Goal: Information Seeking & Learning: Learn about a topic

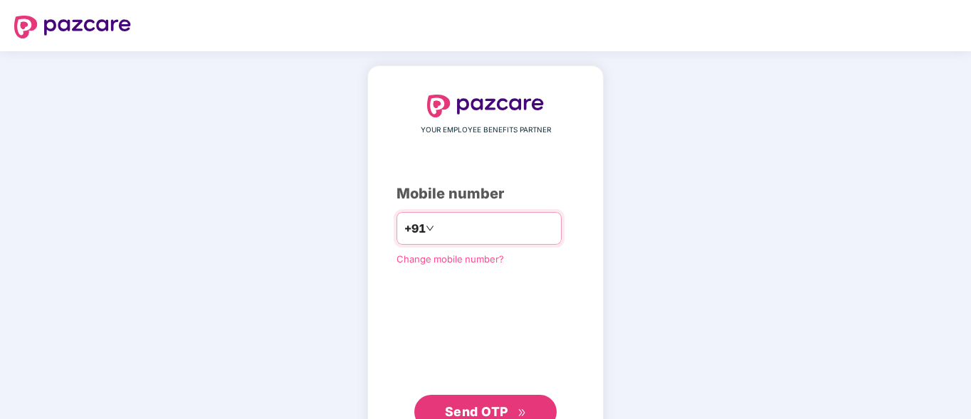
type input "**********"
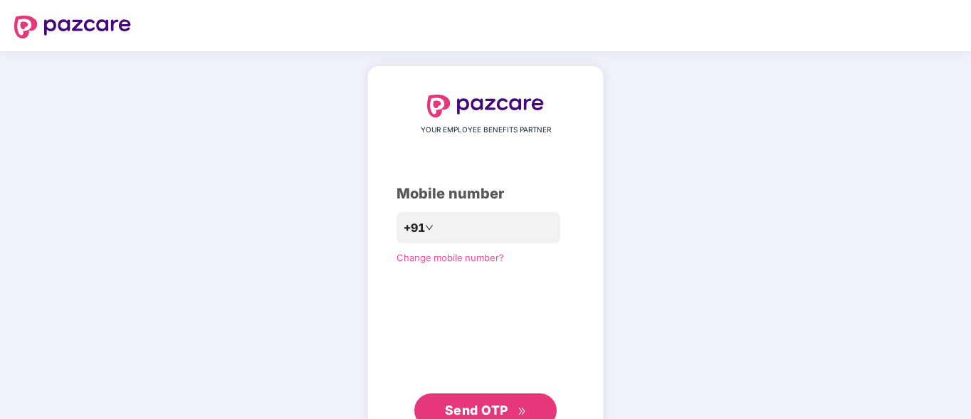
drag, startPoint x: 752, startPoint y: 224, endPoint x: 326, endPoint y: 411, distance: 465.3
click at [752, 225] on div "**********" at bounding box center [485, 261] width 971 height 420
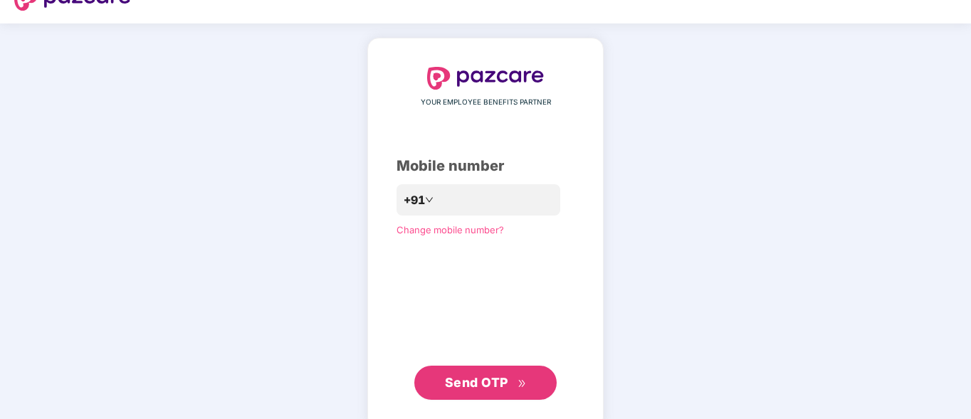
scroll to position [52, 0]
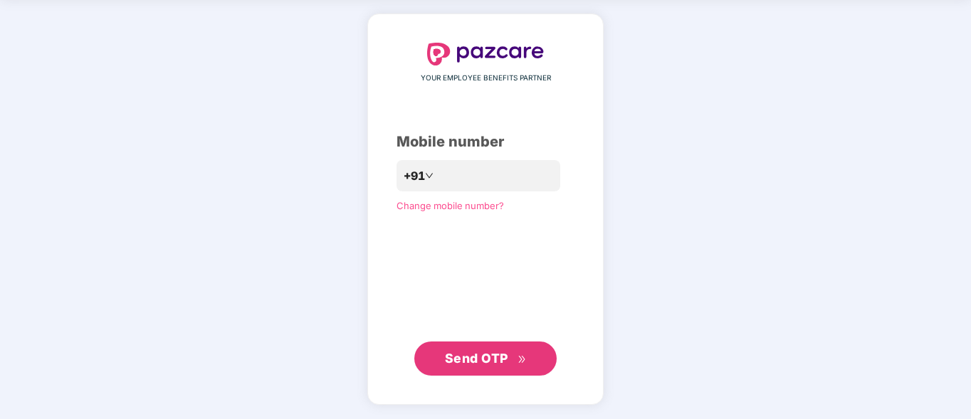
click at [500, 359] on span "Send OTP" at bounding box center [476, 358] width 63 height 15
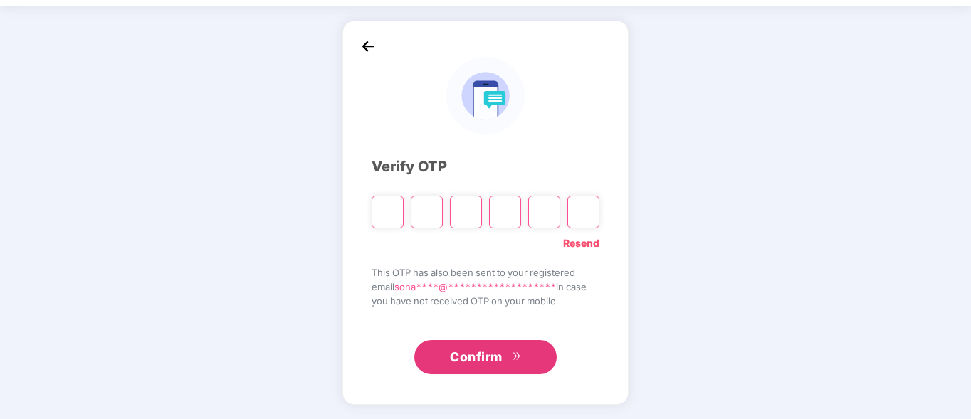
scroll to position [45, 0]
type input "*"
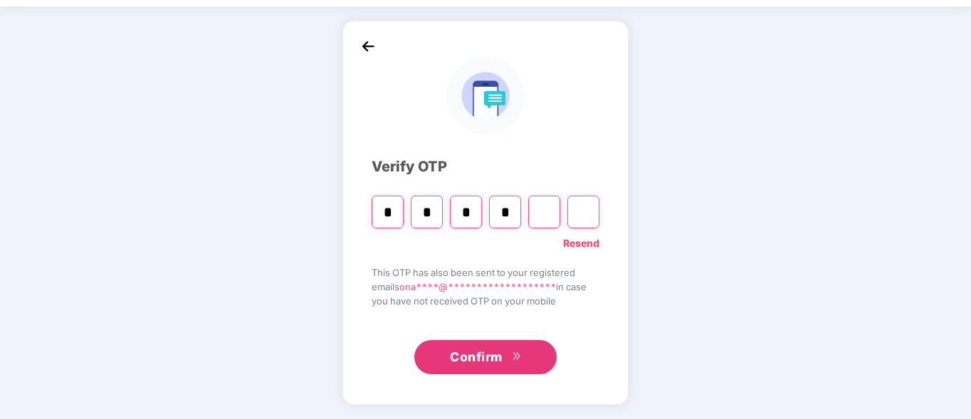
type input "*"
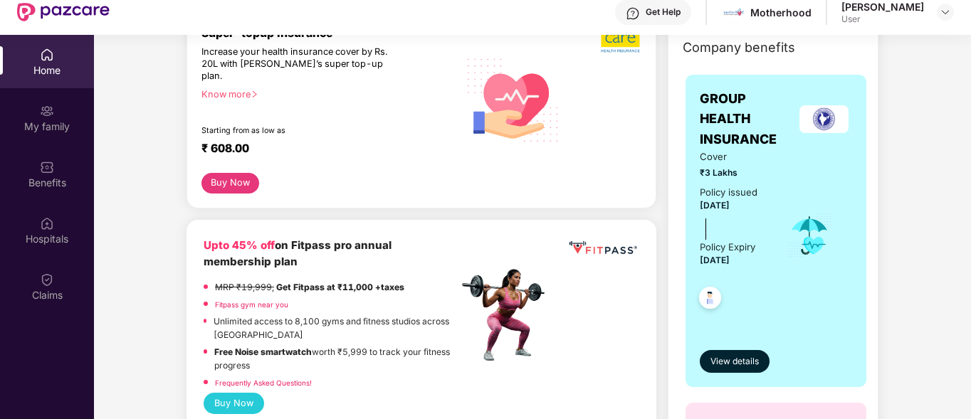
scroll to position [214, 0]
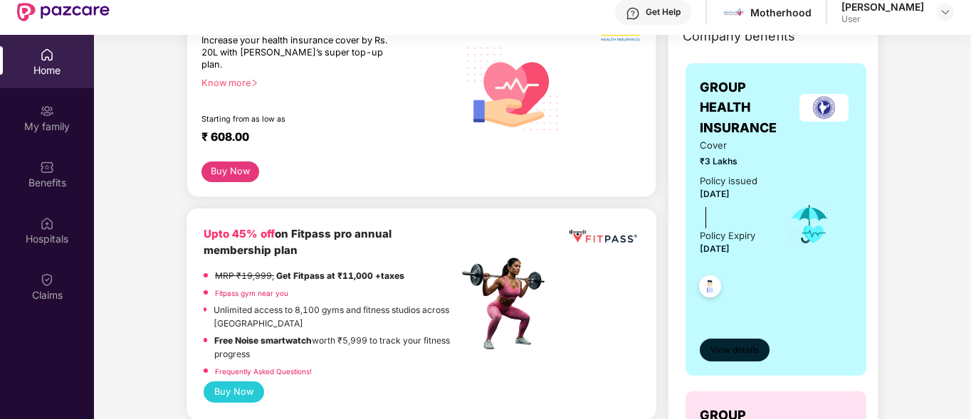
click at [735, 351] on span "View details" at bounding box center [734, 351] width 48 height 14
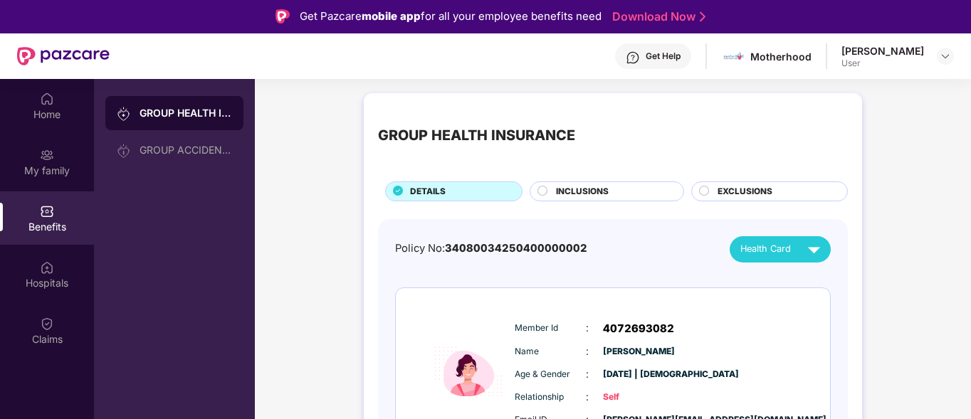
scroll to position [0, 0]
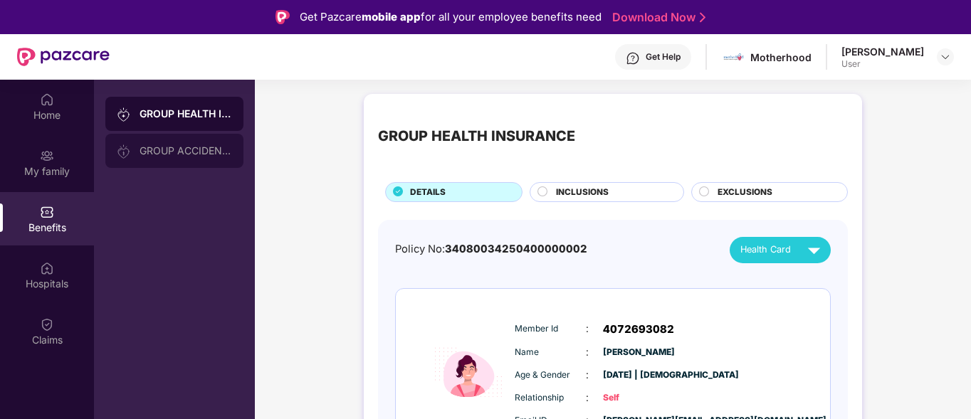
click at [190, 151] on div "GROUP ACCIDENTAL INSURANCE" at bounding box center [186, 150] width 93 height 11
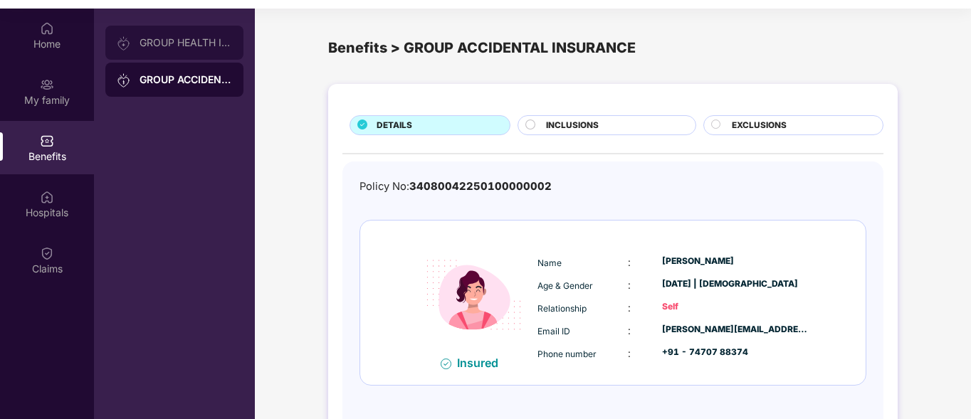
click at [160, 43] on div "GROUP HEALTH INSURANCE" at bounding box center [186, 42] width 93 height 11
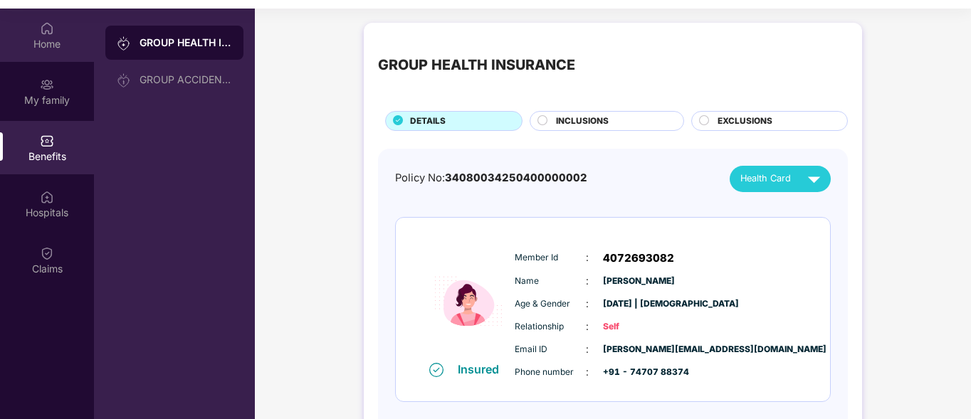
click at [56, 48] on div "Home" at bounding box center [47, 44] width 94 height 14
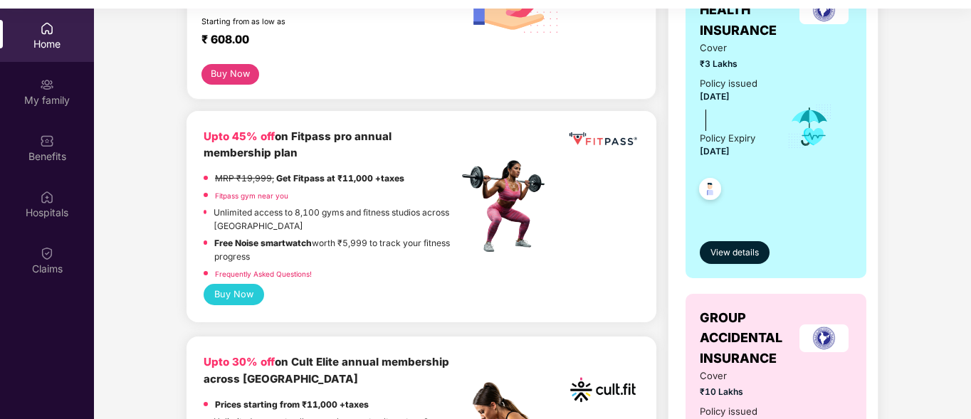
scroll to position [142, 0]
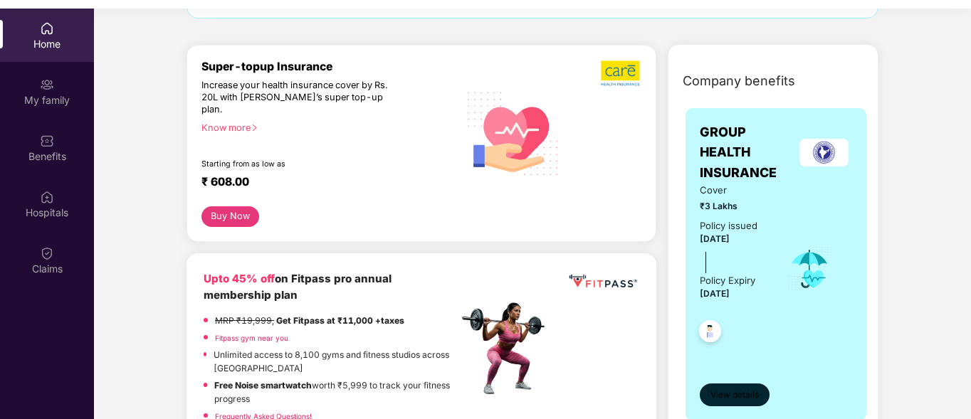
click at [721, 391] on span "View details" at bounding box center [734, 396] width 48 height 14
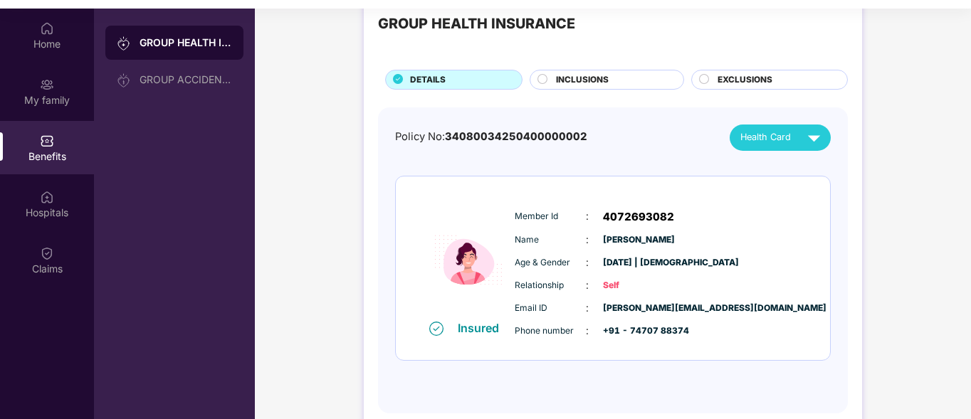
scroll to position [63, 0]
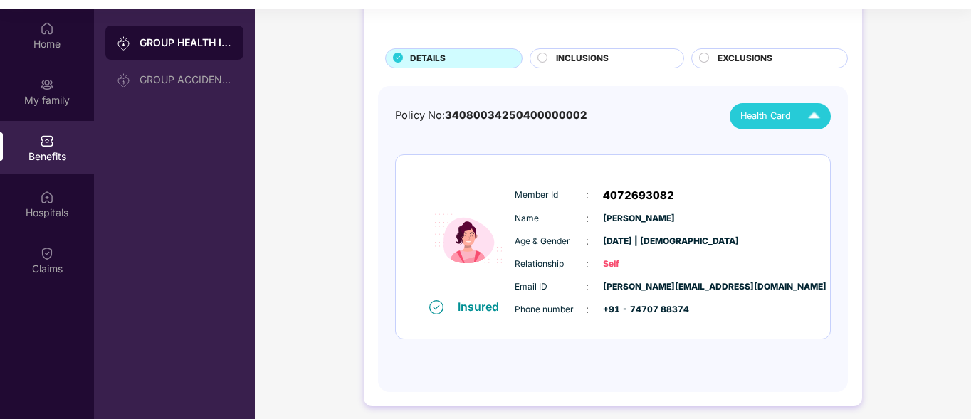
click at [816, 115] on img at bounding box center [813, 116] width 25 height 25
click at [815, 115] on img at bounding box center [813, 116] width 25 height 25
click at [811, 117] on img at bounding box center [813, 116] width 25 height 25
click at [819, 147] on img at bounding box center [824, 149] width 11 height 11
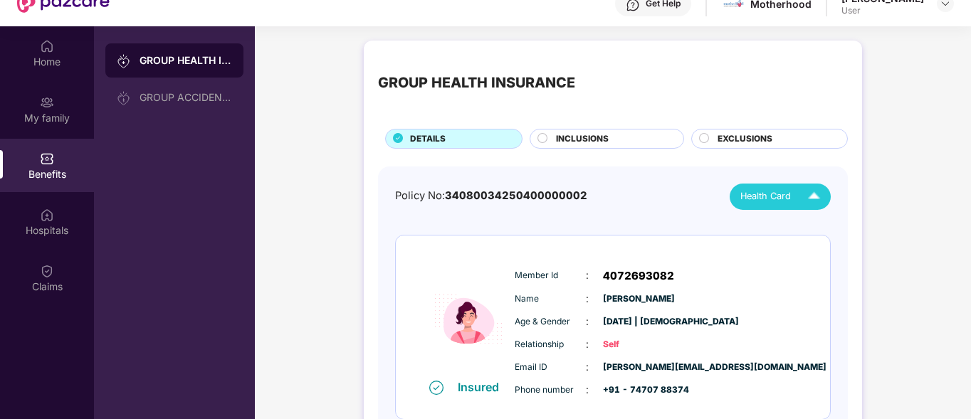
scroll to position [0, 0]
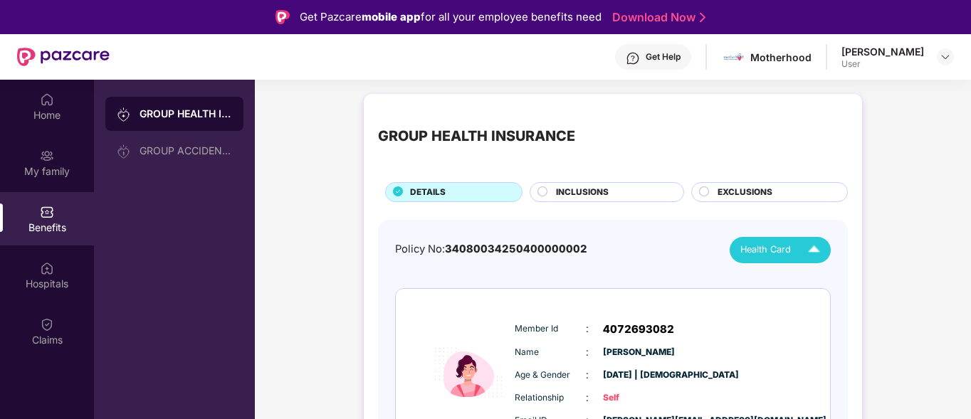
click at [571, 183] on div "INCLUSIONS" at bounding box center [607, 192] width 154 height 20
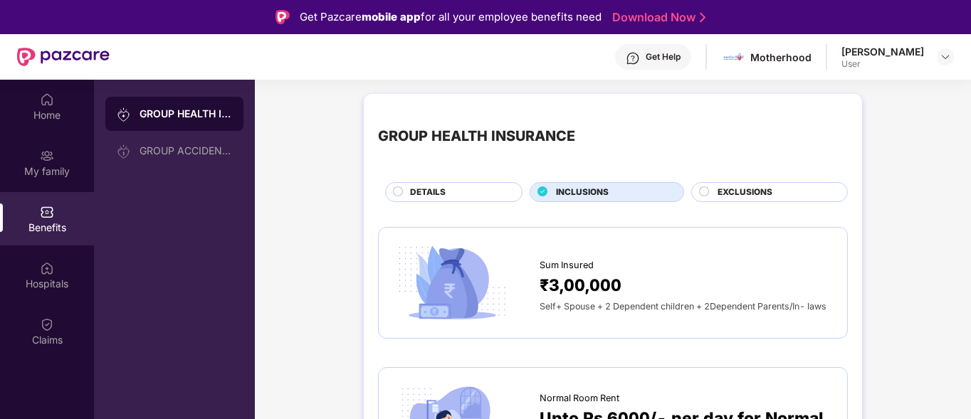
click at [762, 195] on span "EXCLUSIONS" at bounding box center [744, 193] width 55 height 14
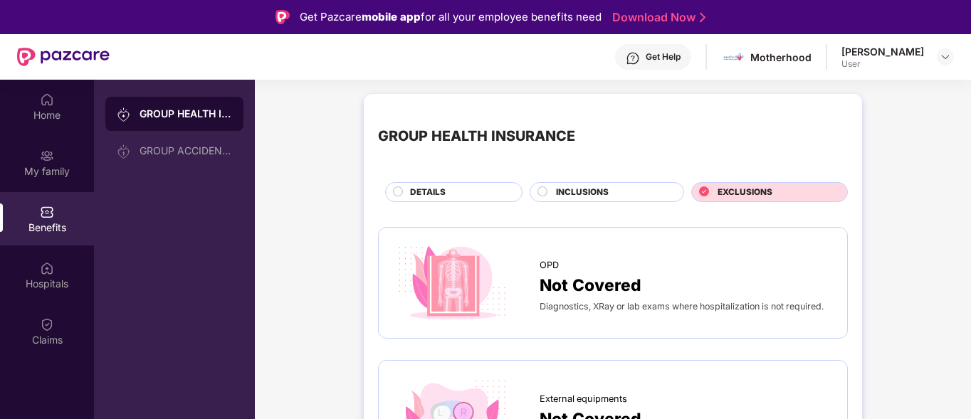
click at [647, 191] on div "INCLUSIONS" at bounding box center [612, 194] width 127 height 16
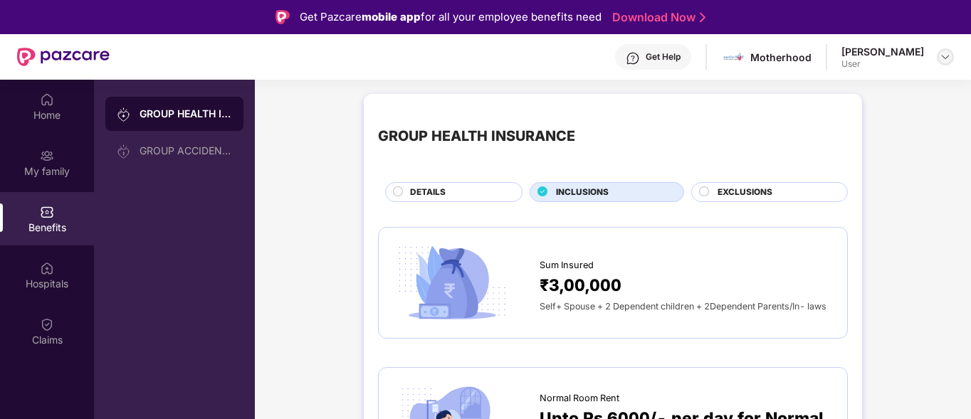
click at [942, 60] on img at bounding box center [945, 56] width 11 height 11
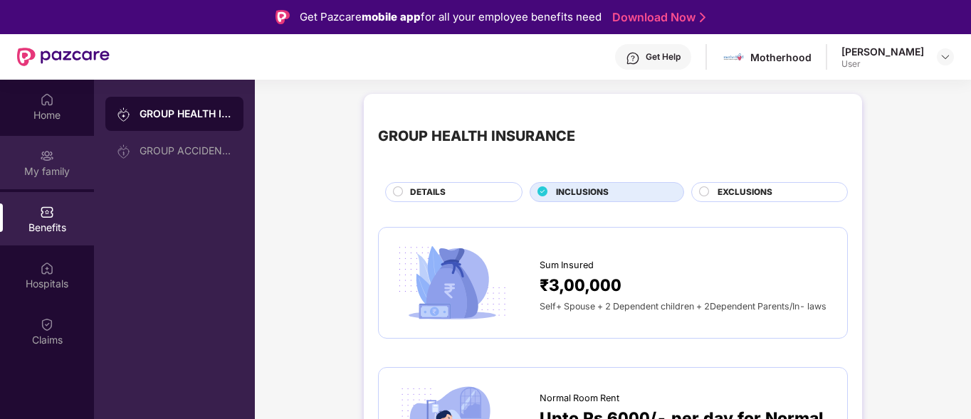
click at [38, 167] on div "My family" at bounding box center [47, 171] width 94 height 14
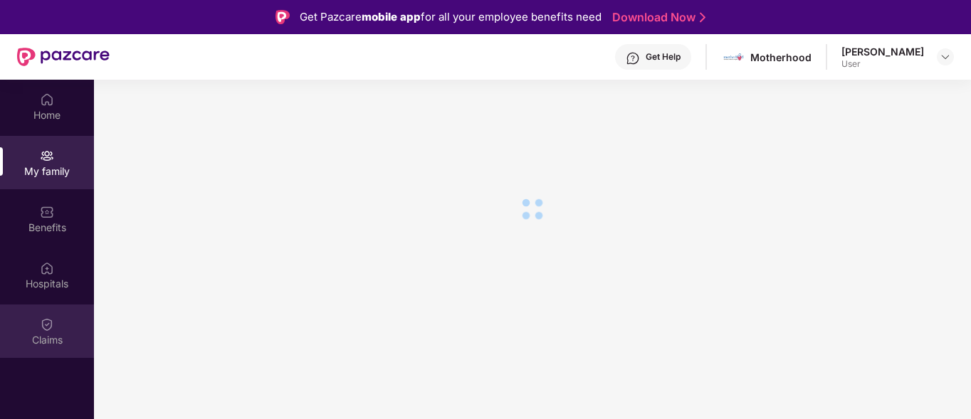
click at [58, 317] on div "Claims" at bounding box center [47, 331] width 94 height 53
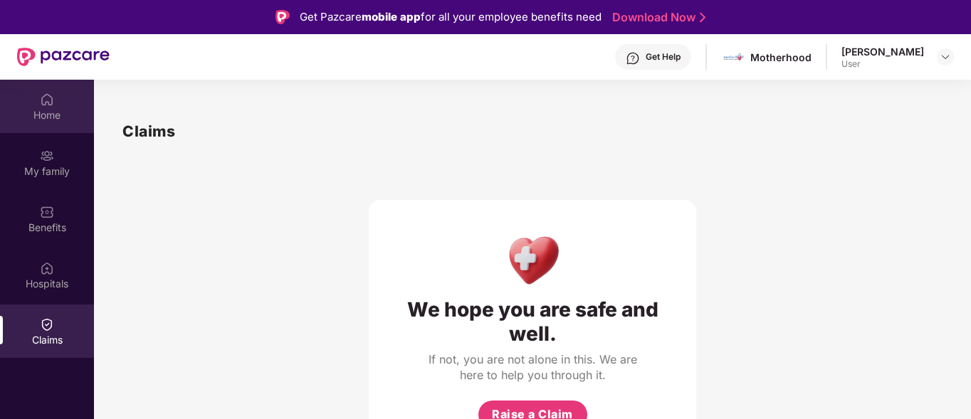
click at [50, 110] on div "Home" at bounding box center [47, 115] width 94 height 14
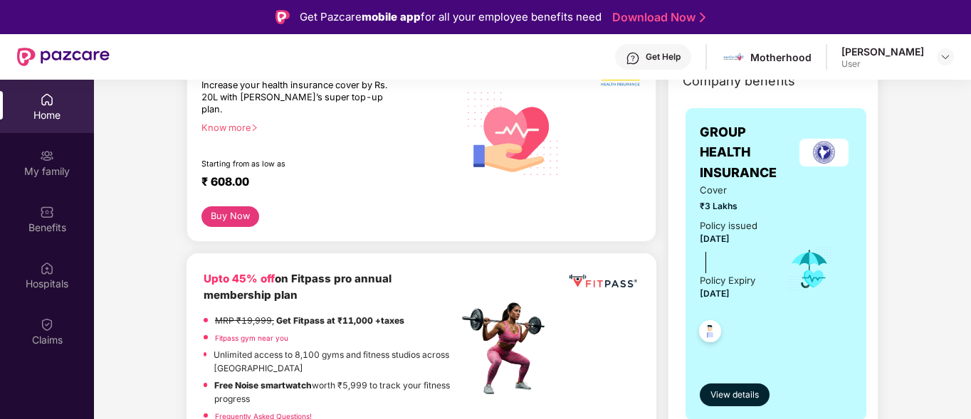
scroll to position [285, 0]
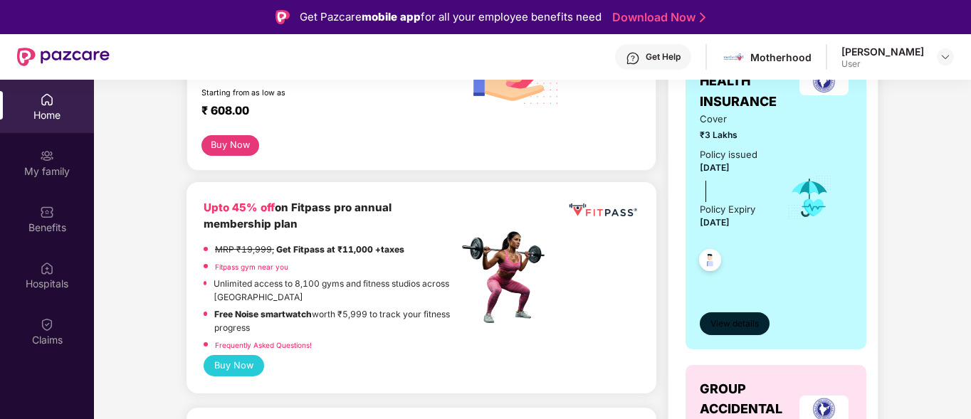
click at [746, 322] on span "View details" at bounding box center [734, 324] width 48 height 14
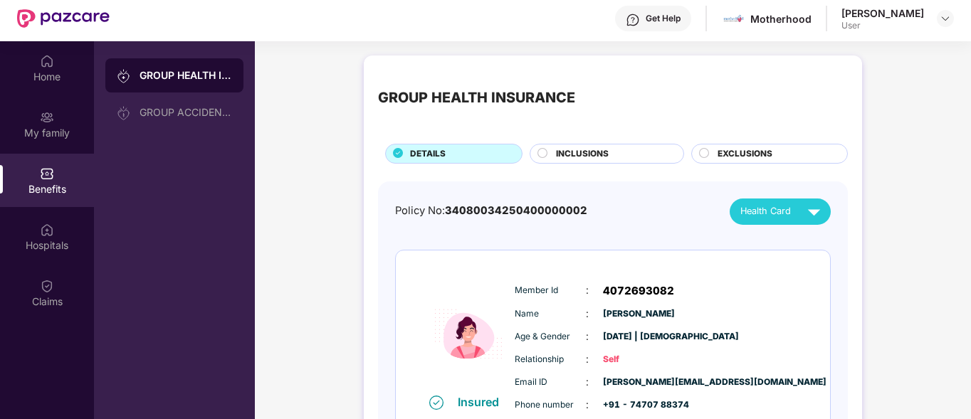
scroll to position [0, 0]
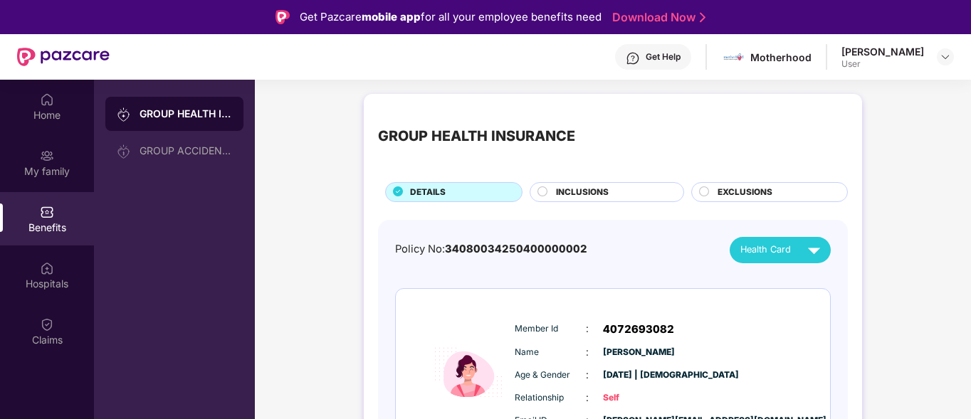
click at [658, 58] on div "Get Help" at bounding box center [663, 56] width 35 height 11
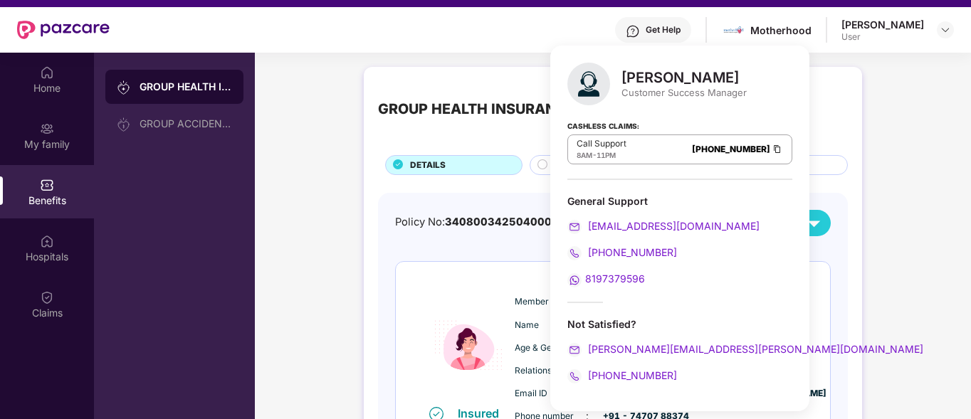
scroll to position [71, 0]
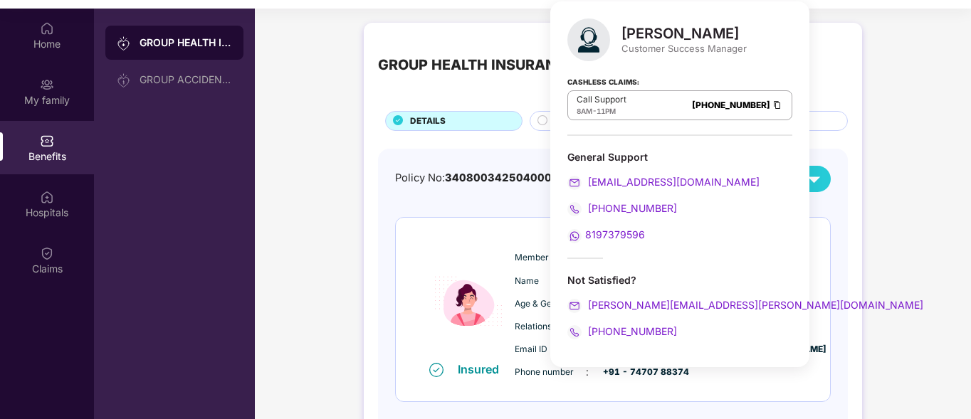
click at [926, 77] on div "GROUP HEALTH INSURANCE DETAILS INCLUSIONS EXCLUSIONS Policy No: 340800342504000…" at bounding box center [613, 253] width 716 height 475
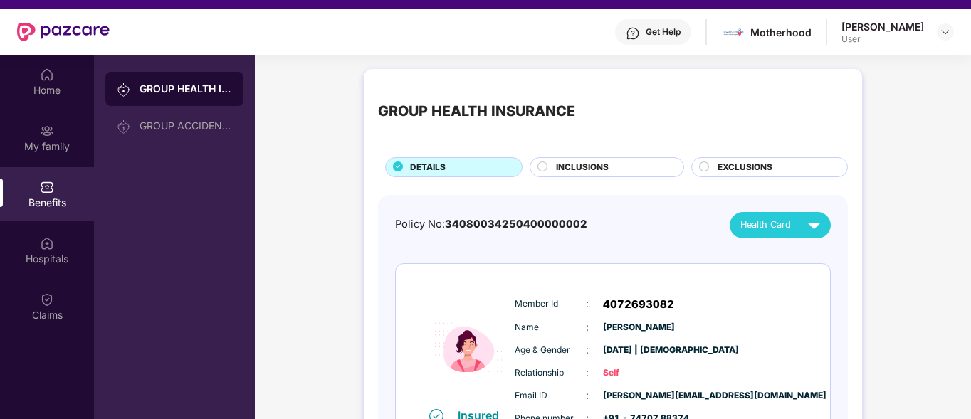
scroll to position [0, 0]
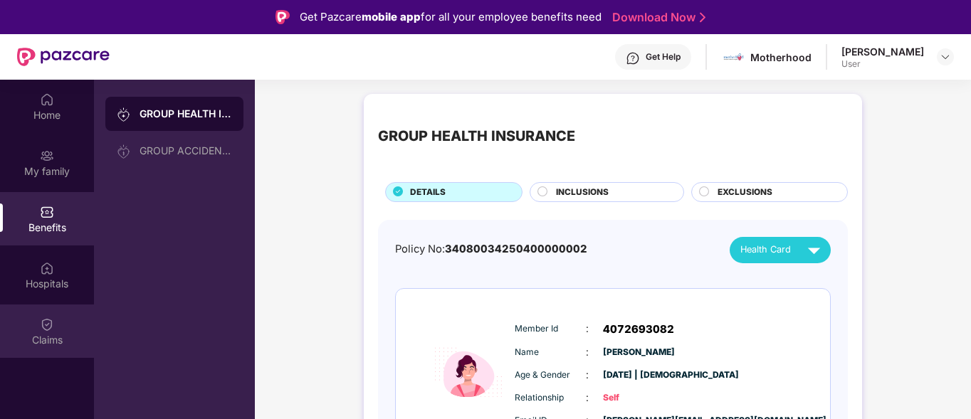
click at [51, 327] on img at bounding box center [47, 324] width 14 height 14
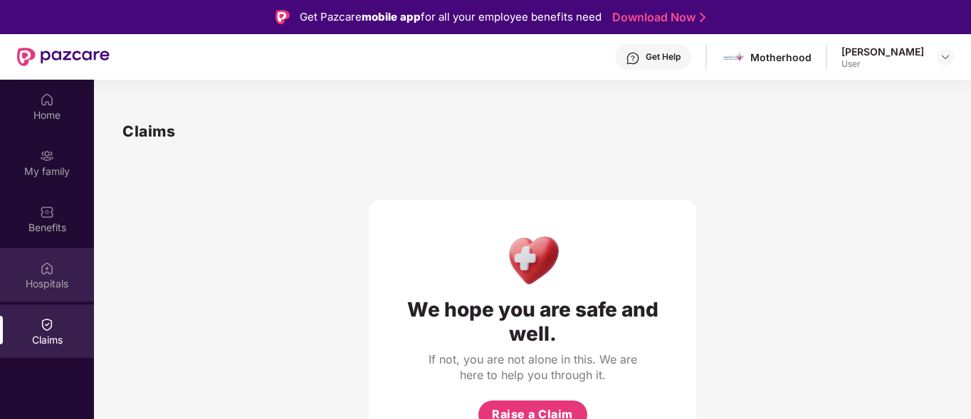
click at [41, 277] on div "Hospitals" at bounding box center [47, 284] width 94 height 14
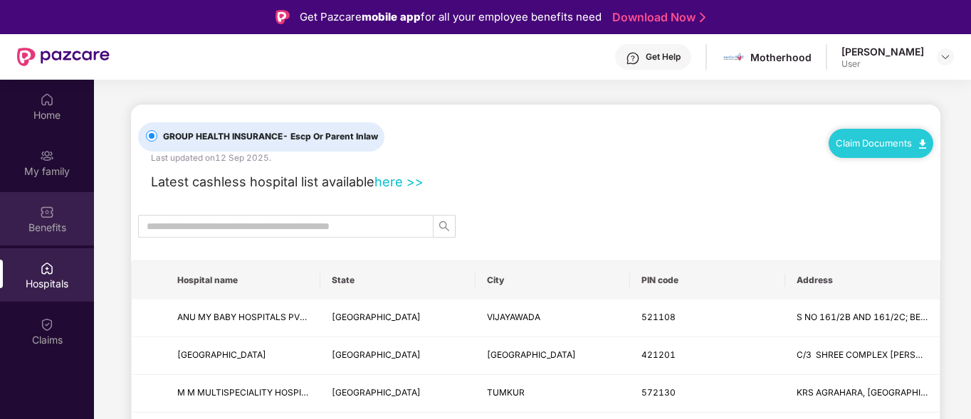
click at [55, 228] on div "Benefits" at bounding box center [47, 228] width 94 height 14
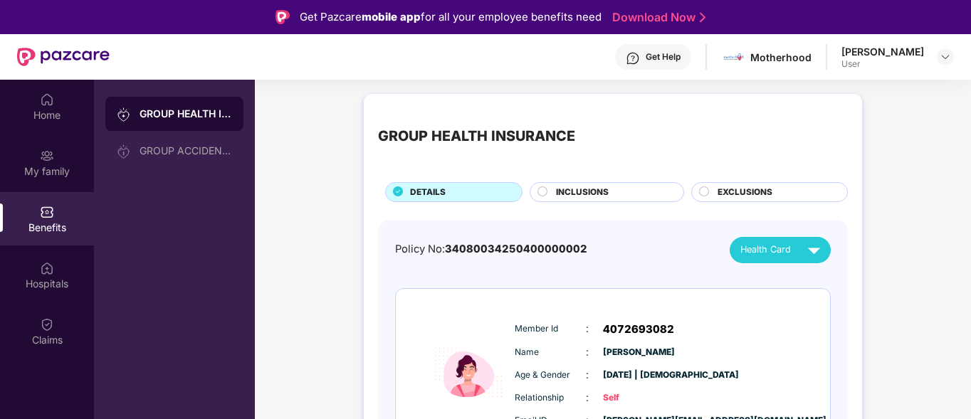
click at [610, 189] on div "INCLUSIONS" at bounding box center [612, 194] width 127 height 16
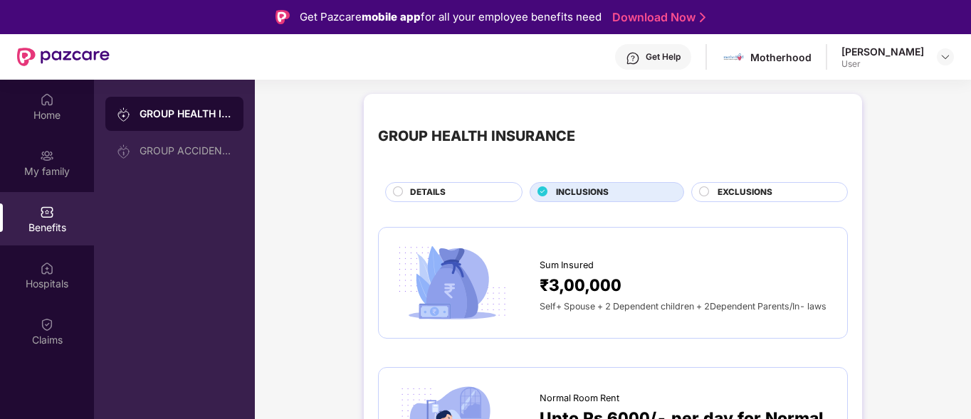
click at [593, 280] on span "₹3,00,000" at bounding box center [581, 286] width 82 height 26
click at [480, 278] on img at bounding box center [452, 283] width 118 height 82
click at [566, 263] on span "Sum Insured" at bounding box center [567, 265] width 54 height 14
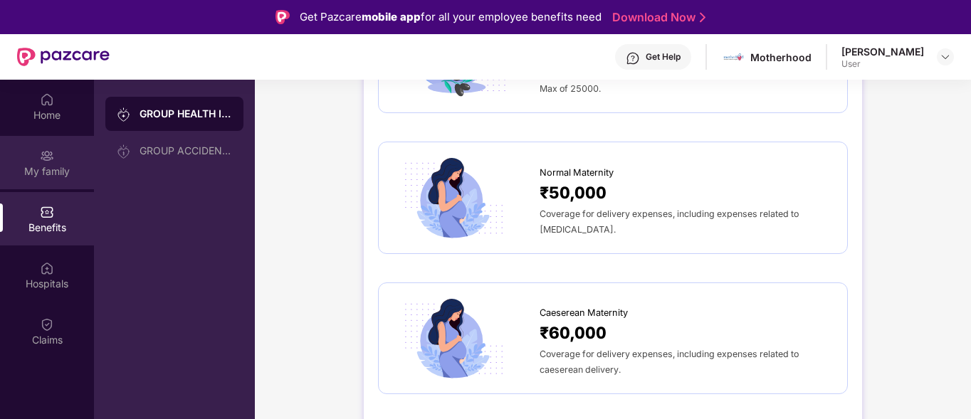
scroll to position [1458, 0]
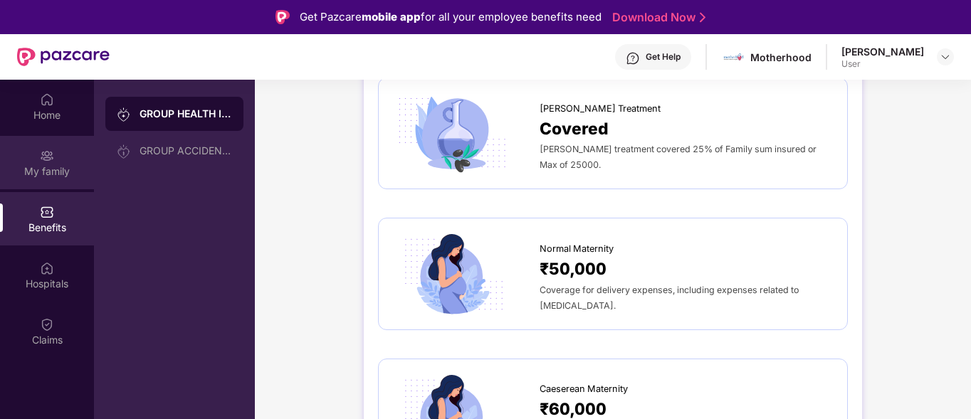
click at [38, 170] on div "My family" at bounding box center [47, 171] width 94 height 14
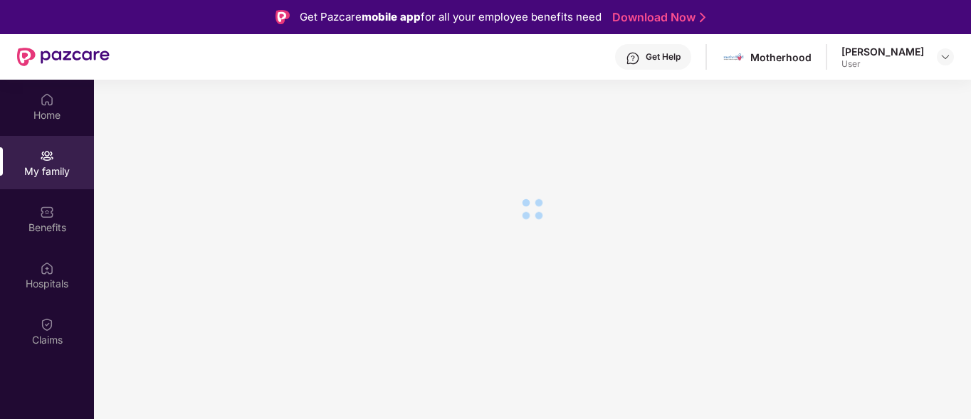
scroll to position [0, 0]
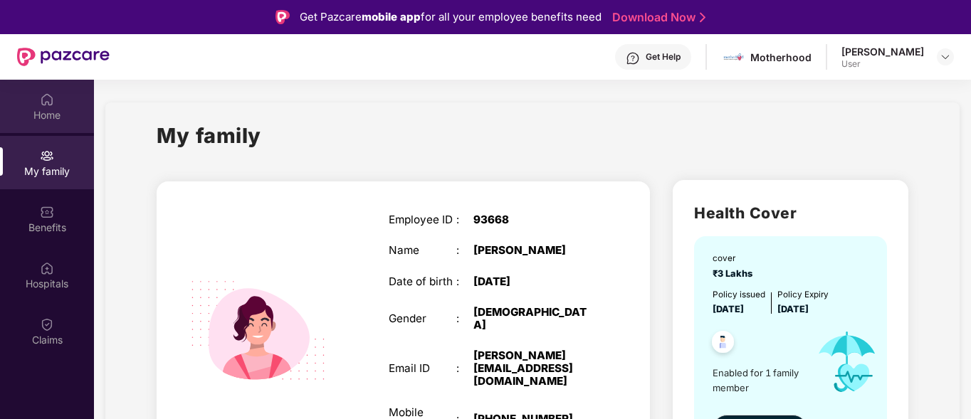
click at [60, 118] on div "Home" at bounding box center [47, 115] width 94 height 14
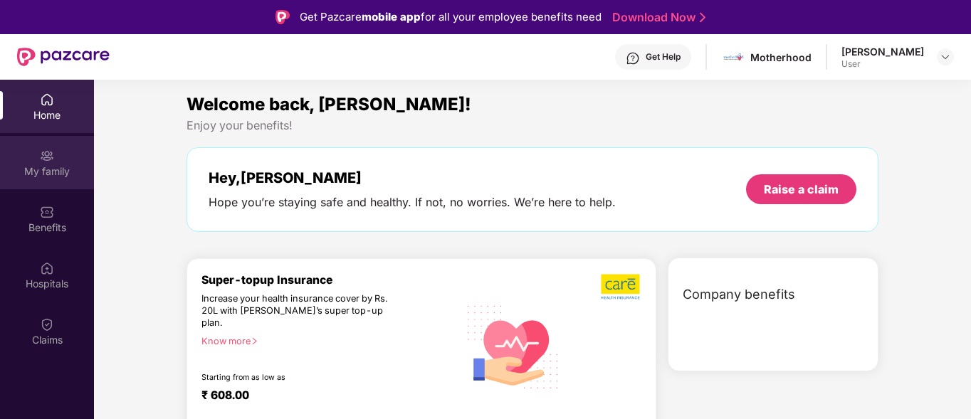
click at [60, 144] on div "My family" at bounding box center [47, 162] width 94 height 53
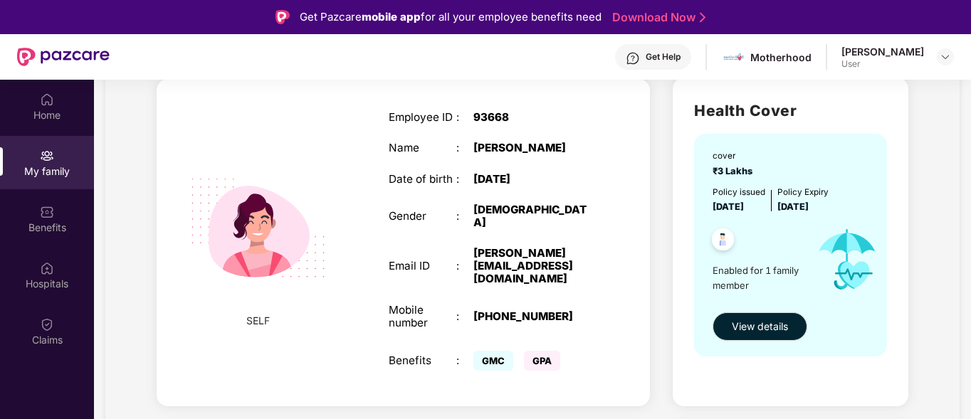
scroll to position [71, 0]
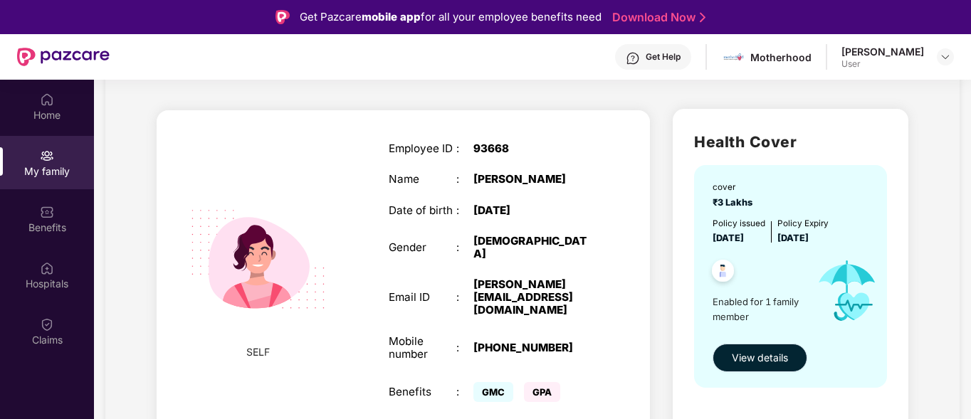
click at [768, 357] on span "View details" at bounding box center [760, 358] width 56 height 16
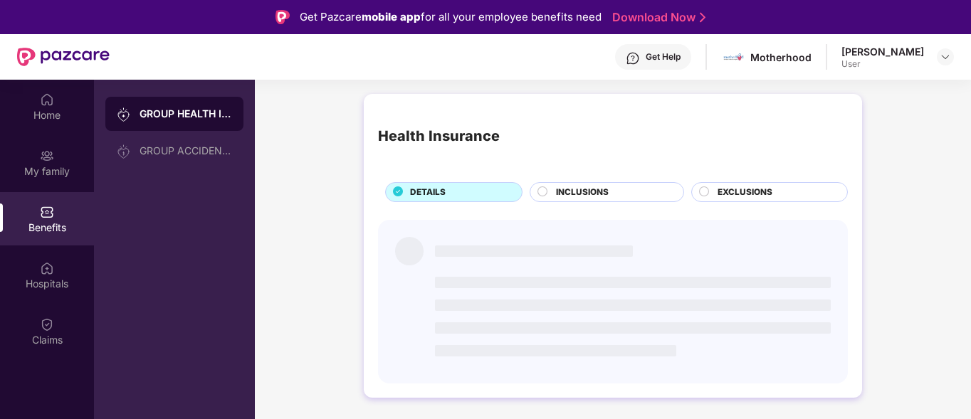
scroll to position [0, 0]
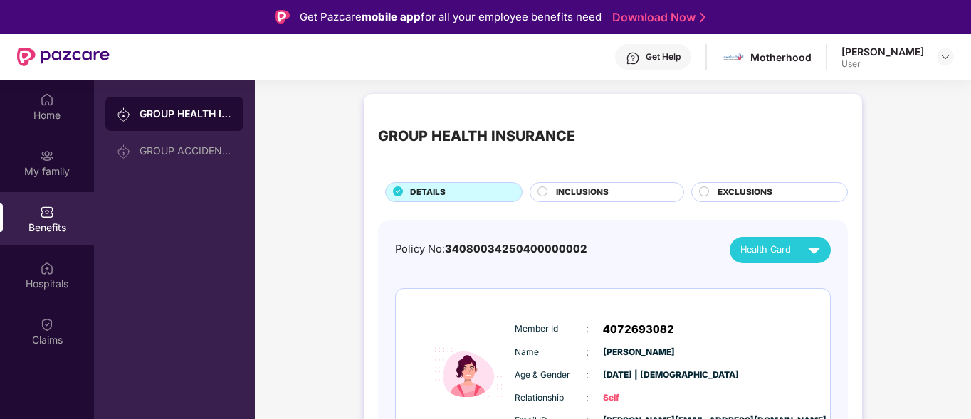
click at [48, 226] on div "Benefits" at bounding box center [47, 228] width 94 height 14
click at [633, 191] on div "INCLUSIONS" at bounding box center [612, 194] width 127 height 16
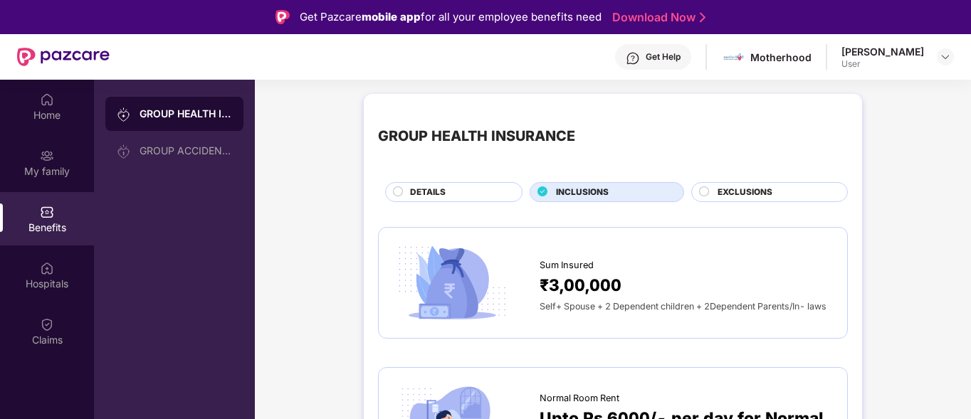
click at [754, 187] on span "EXCLUSIONS" at bounding box center [744, 193] width 55 height 14
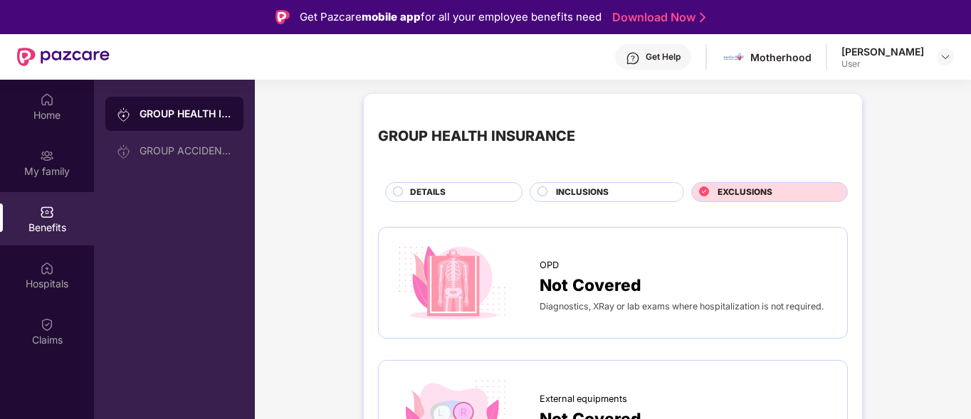
click at [50, 222] on div "Benefits" at bounding box center [47, 228] width 94 height 14
click at [43, 172] on div "My family" at bounding box center [47, 171] width 94 height 14
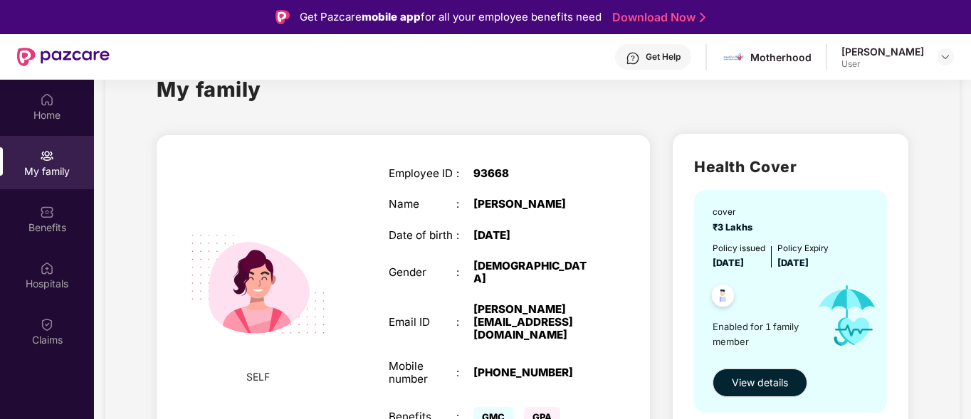
scroll to position [71, 0]
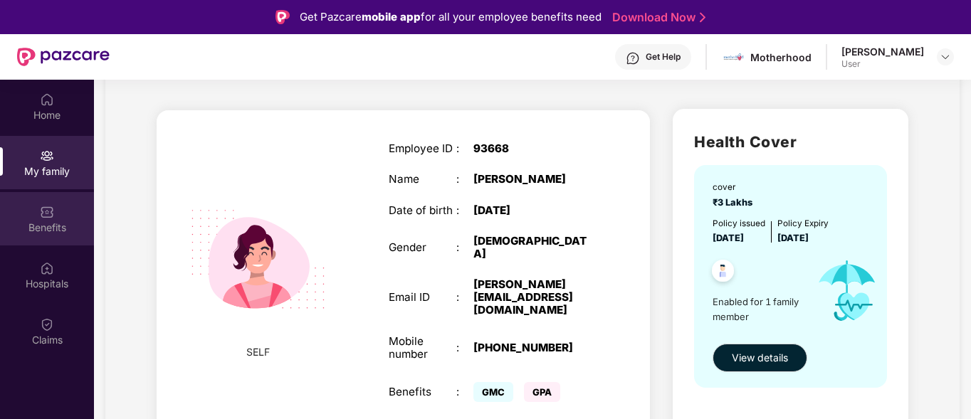
click at [50, 216] on img at bounding box center [47, 212] width 14 height 14
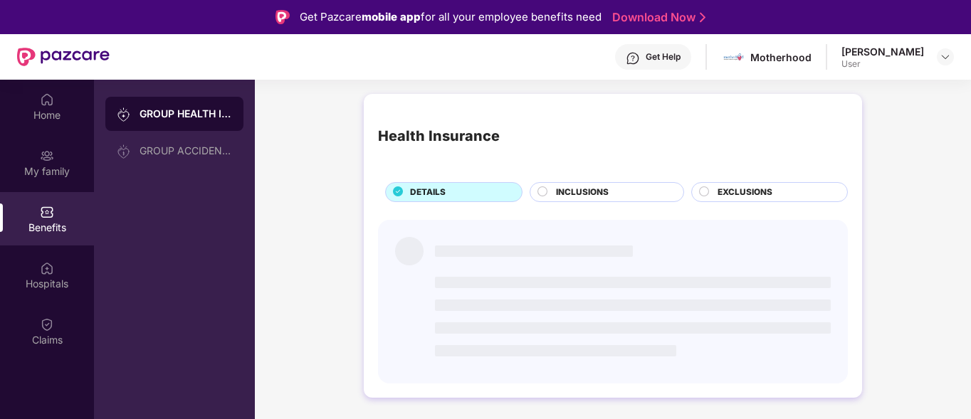
scroll to position [0, 0]
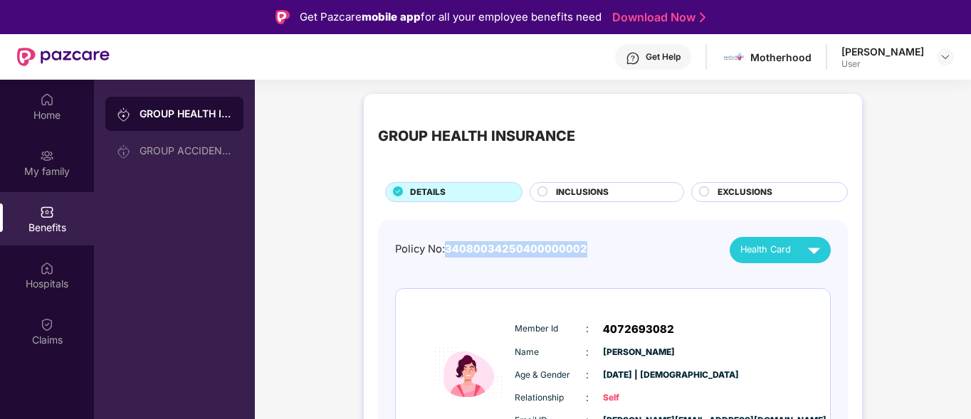
drag, startPoint x: 449, startPoint y: 248, endPoint x: 581, endPoint y: 248, distance: 132.4
click at [581, 248] on span "34080034250400000002" at bounding box center [516, 249] width 142 height 13
copy span "34080034250400000002"
click at [920, 60] on div "User" at bounding box center [882, 63] width 83 height 11
click at [942, 60] on img at bounding box center [945, 56] width 11 height 11
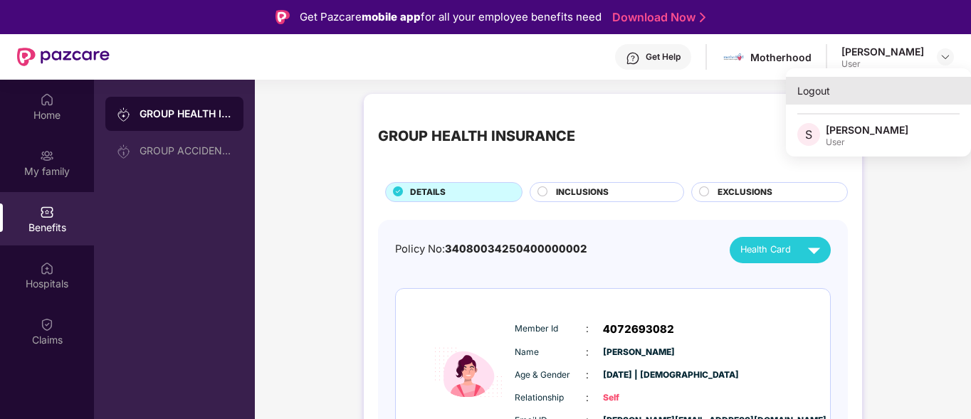
click at [812, 97] on div "Logout" at bounding box center [878, 91] width 185 height 28
